Goal: Transaction & Acquisition: Purchase product/service

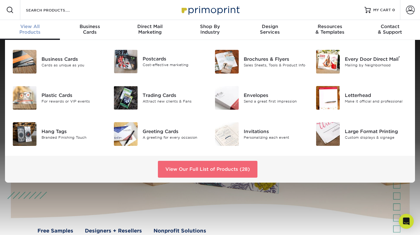
click at [248, 171] on link "View Our Full List of Products (28)" at bounding box center [207, 169] width 99 height 17
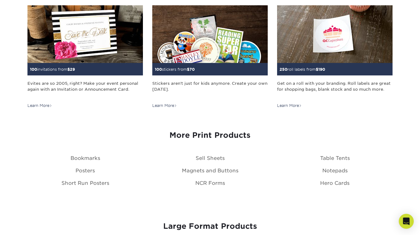
scroll to position [652, 0]
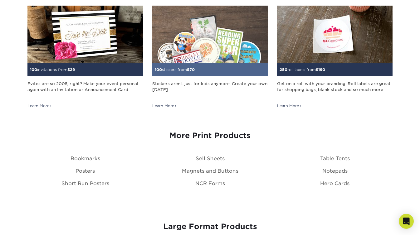
click at [170, 107] on div "Learn More" at bounding box center [164, 106] width 25 height 6
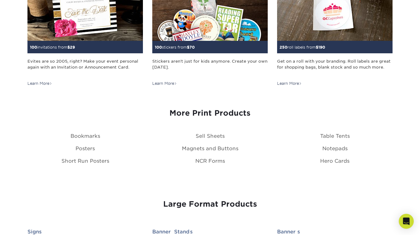
scroll to position [615, 0]
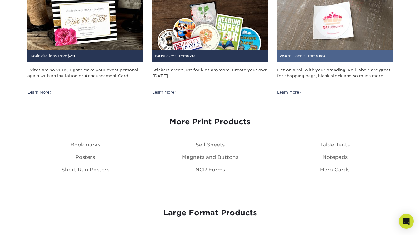
click at [291, 91] on div "Learn More" at bounding box center [289, 92] width 25 height 6
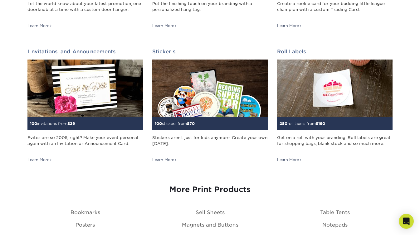
scroll to position [547, 0]
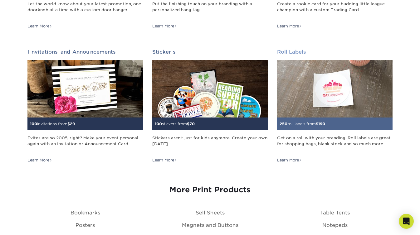
click at [296, 160] on div "Learn More" at bounding box center [289, 160] width 25 height 6
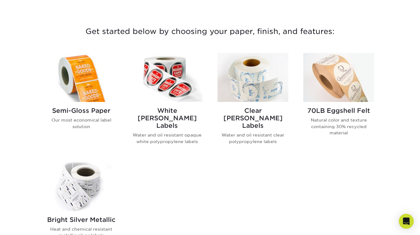
scroll to position [222, 0]
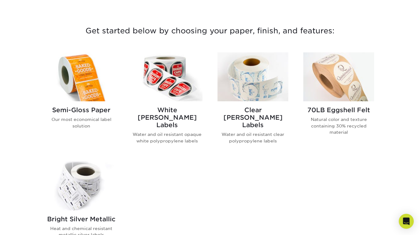
drag, startPoint x: 247, startPoint y: 108, endPoint x: 233, endPoint y: 12, distance: 97.0
click at [0, 0] on div "Get started below by choosing your paper, finish, and features: Filtered Matche…" at bounding box center [210, 160] width 420 height 333
click at [164, 107] on h2 "White BOPP Labels" at bounding box center [167, 117] width 71 height 22
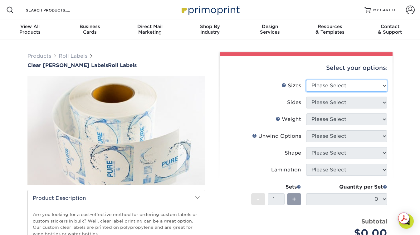
click at [331, 86] on select "Please Select 1" x 1" 1" x 2" 1" x 2.5" 1" x 3" 1.5" x 1.5" 1.5" x 2.5" 1.5" x …" at bounding box center [346, 86] width 81 height 12
select select "2.00x3.50"
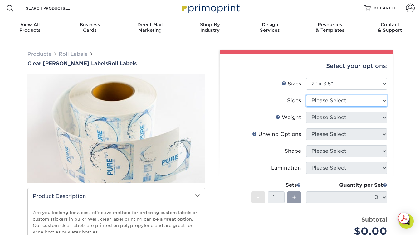
click at [320, 98] on select "Please Select Print Front Only Print Front Only - White Mask Front Only" at bounding box center [346, 101] width 81 height 12
select select "32d3c223-f82c-492b-b915-ba065a00862f"
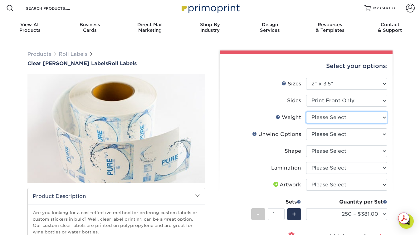
click at [325, 118] on select "Please Select CLBOPP" at bounding box center [346, 118] width 81 height 12
select select "CLBOPP"
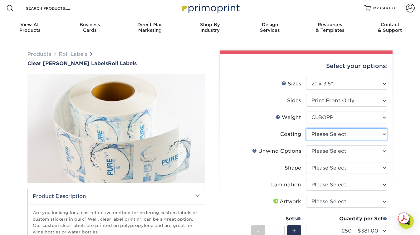
click at [331, 134] on select at bounding box center [346, 134] width 81 height 12
select select "3e7618de-abca-4bda-9f97-8b9129e913d8"
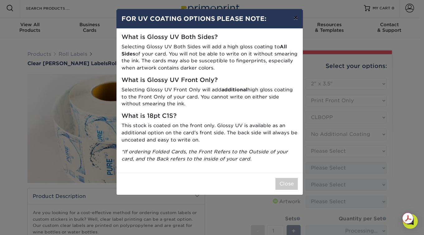
click at [295, 19] on button "×" at bounding box center [296, 17] width 14 height 17
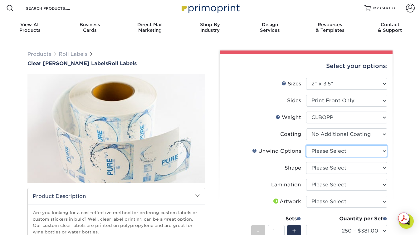
click at [337, 152] on select "Please Select Not Important Off Top (Direction #1) Off Bottom (Direction #2) Of…" at bounding box center [346, 151] width 81 height 12
select select "d16c2772-aac7-41d6-a124-047cd7375882"
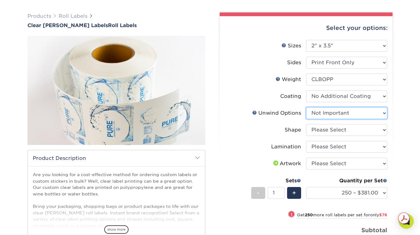
scroll to position [41, 0]
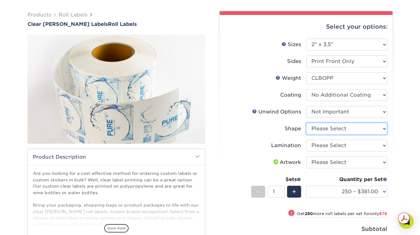
click at [326, 129] on select "Please Select Oval Rectangle" at bounding box center [346, 129] width 81 height 12
select select "ee567ae7-d0e9-47ca-830a-b172c097b44f"
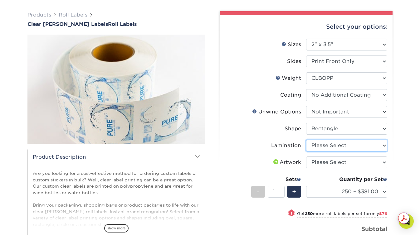
click at [319, 146] on select "Please Select No Lamination Silk" at bounding box center [346, 146] width 81 height 12
select select "eff8cfea-abf7-4cab-a64a-391be13b3076"
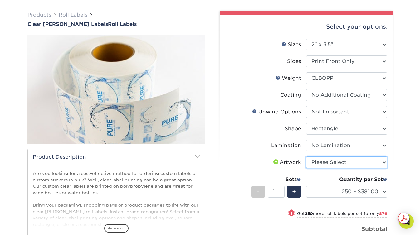
click at [324, 164] on select "Please Select I will upload files I need a design - $50" at bounding box center [346, 163] width 81 height 12
select select "upload"
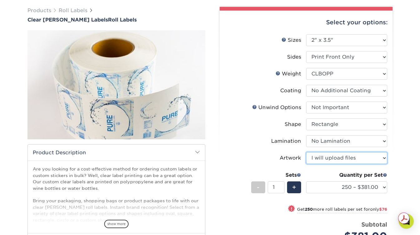
scroll to position [0, 0]
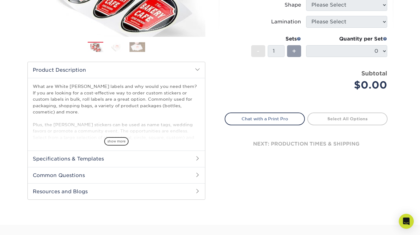
scroll to position [152, 0]
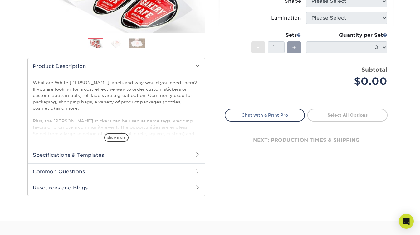
drag, startPoint x: 120, startPoint y: 136, endPoint x: 140, endPoint y: 128, distance: 21.4
click at [120, 136] on span "show more" at bounding box center [116, 137] width 24 height 8
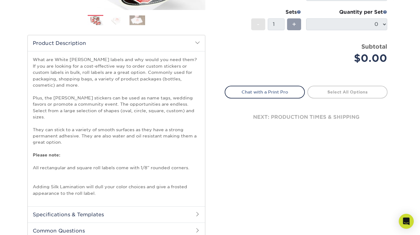
scroll to position [204, 0]
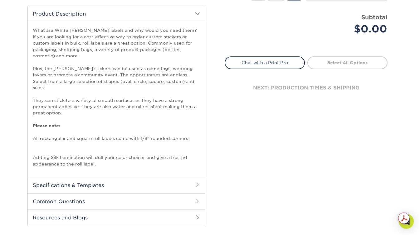
drag, startPoint x: 158, startPoint y: 189, endPoint x: 158, endPoint y: 181, distance: 8.1
click at [158, 193] on h2 "Common Questions" at bounding box center [116, 201] width 177 height 16
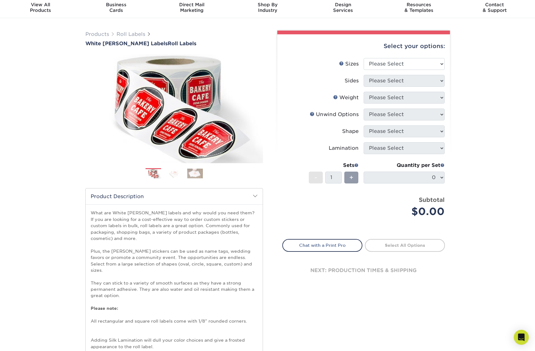
scroll to position [0, 0]
